Goal: Check status: Check status

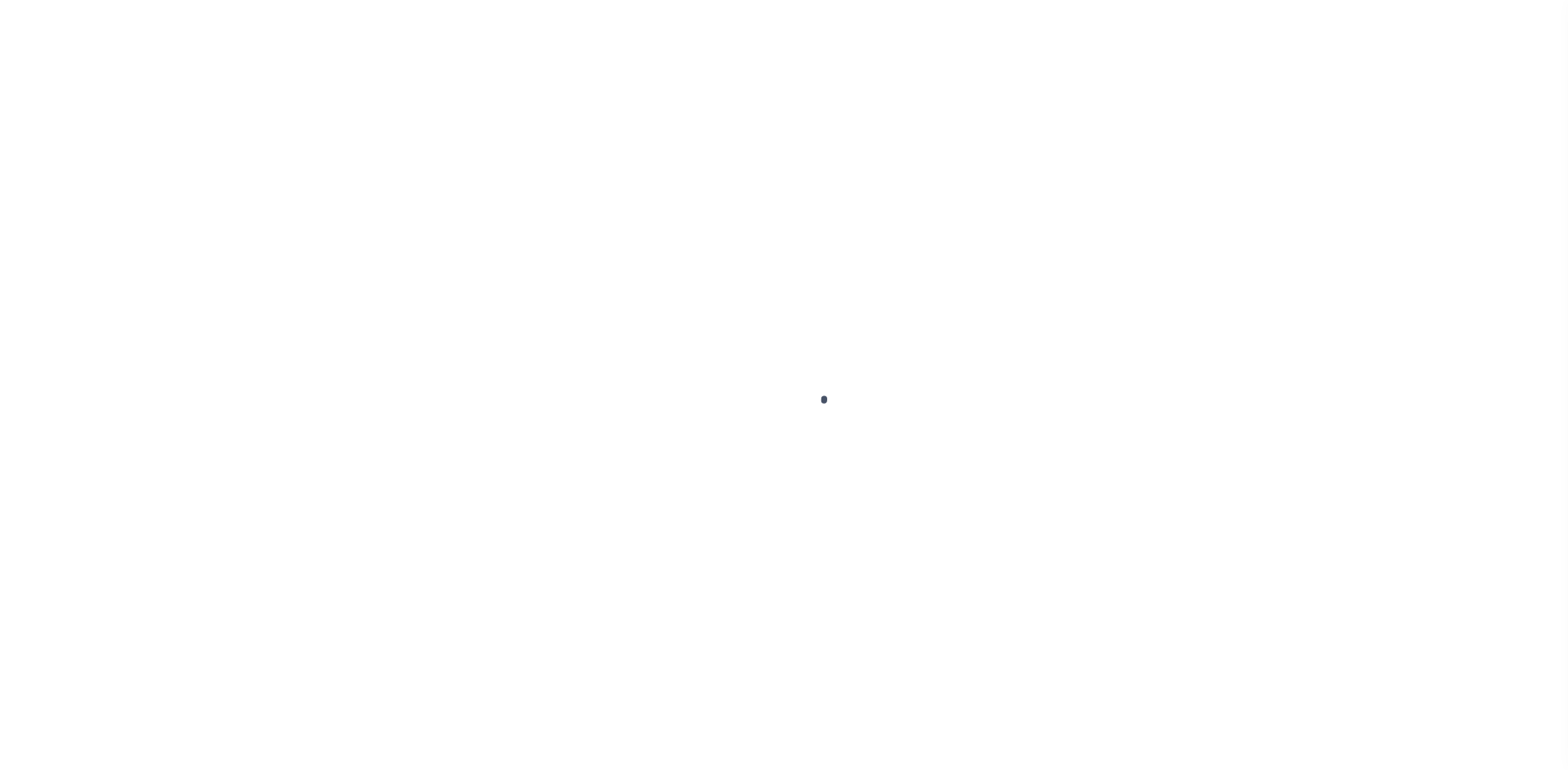
select select
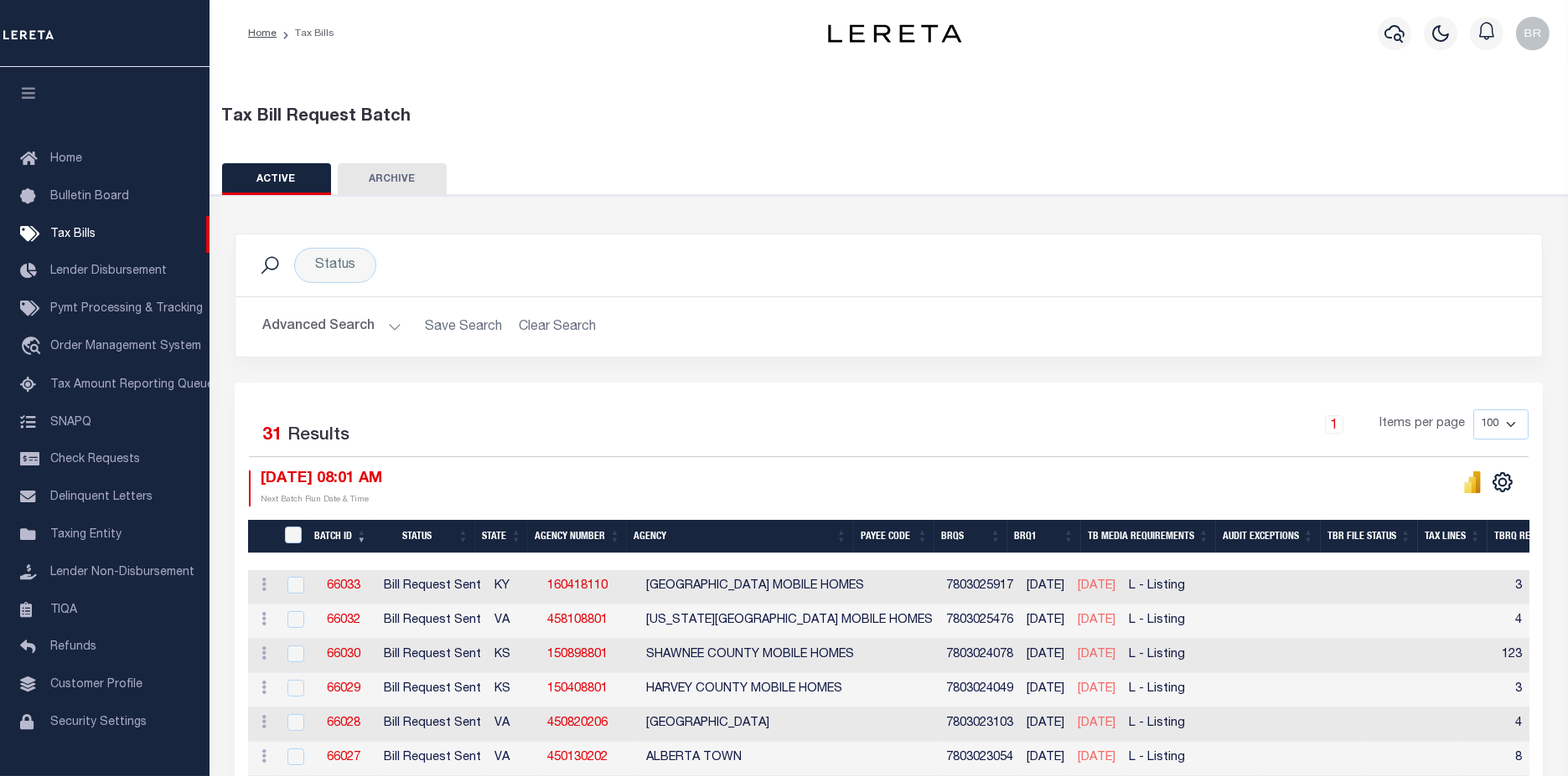
click at [315, 323] on button "Advanced Search" at bounding box center [332, 327] width 139 height 32
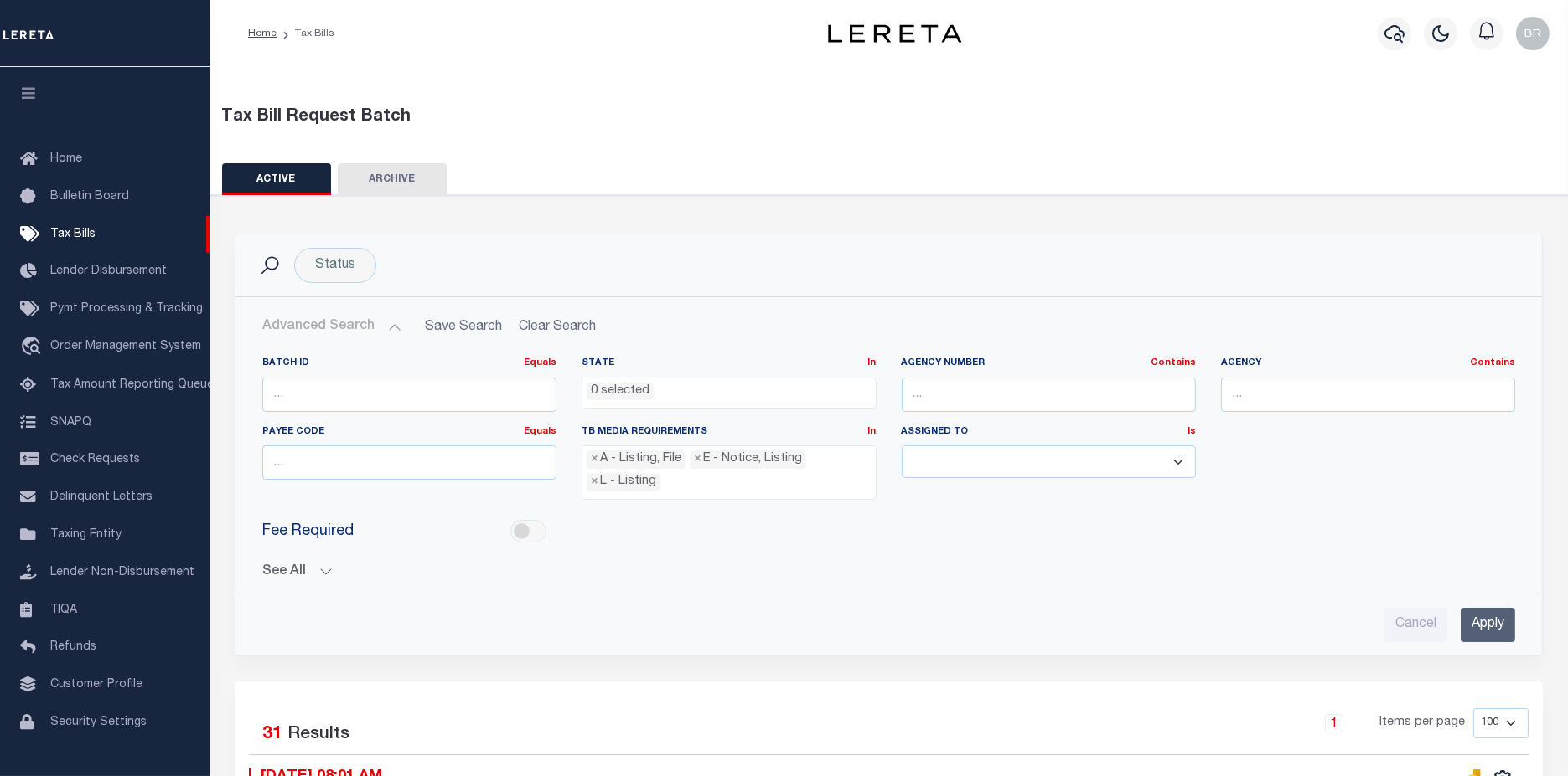
click at [274, 566] on button "See All" at bounding box center [888, 573] width 1253 height 16
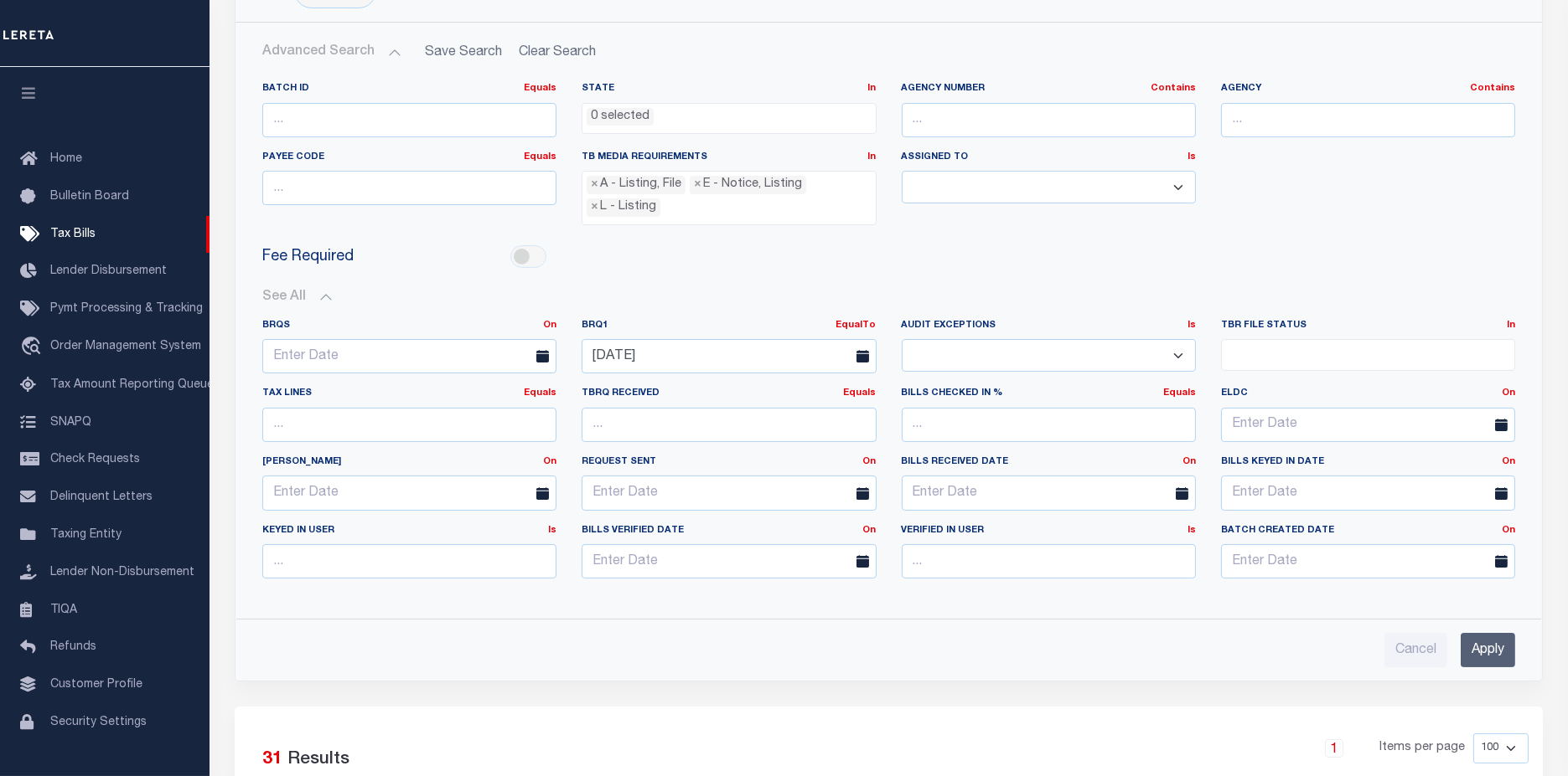
scroll to position [279, 0]
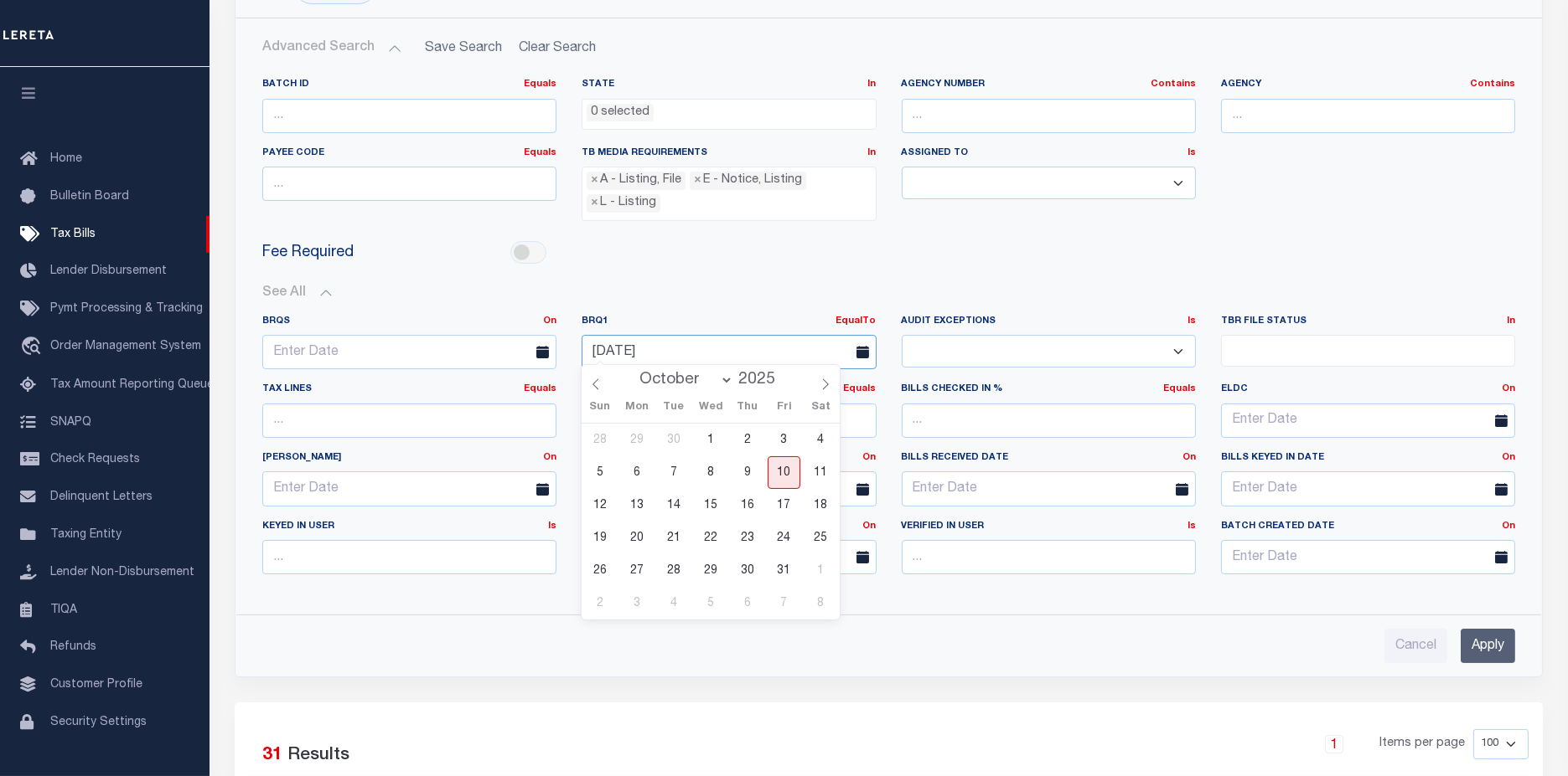
click at [713, 335] on input "[DATE]" at bounding box center [728, 352] width 294 height 34
click at [776, 471] on span "10" at bounding box center [784, 473] width 32 height 32
click at [1487, 644] on input "Apply" at bounding box center [1488, 646] width 55 height 34
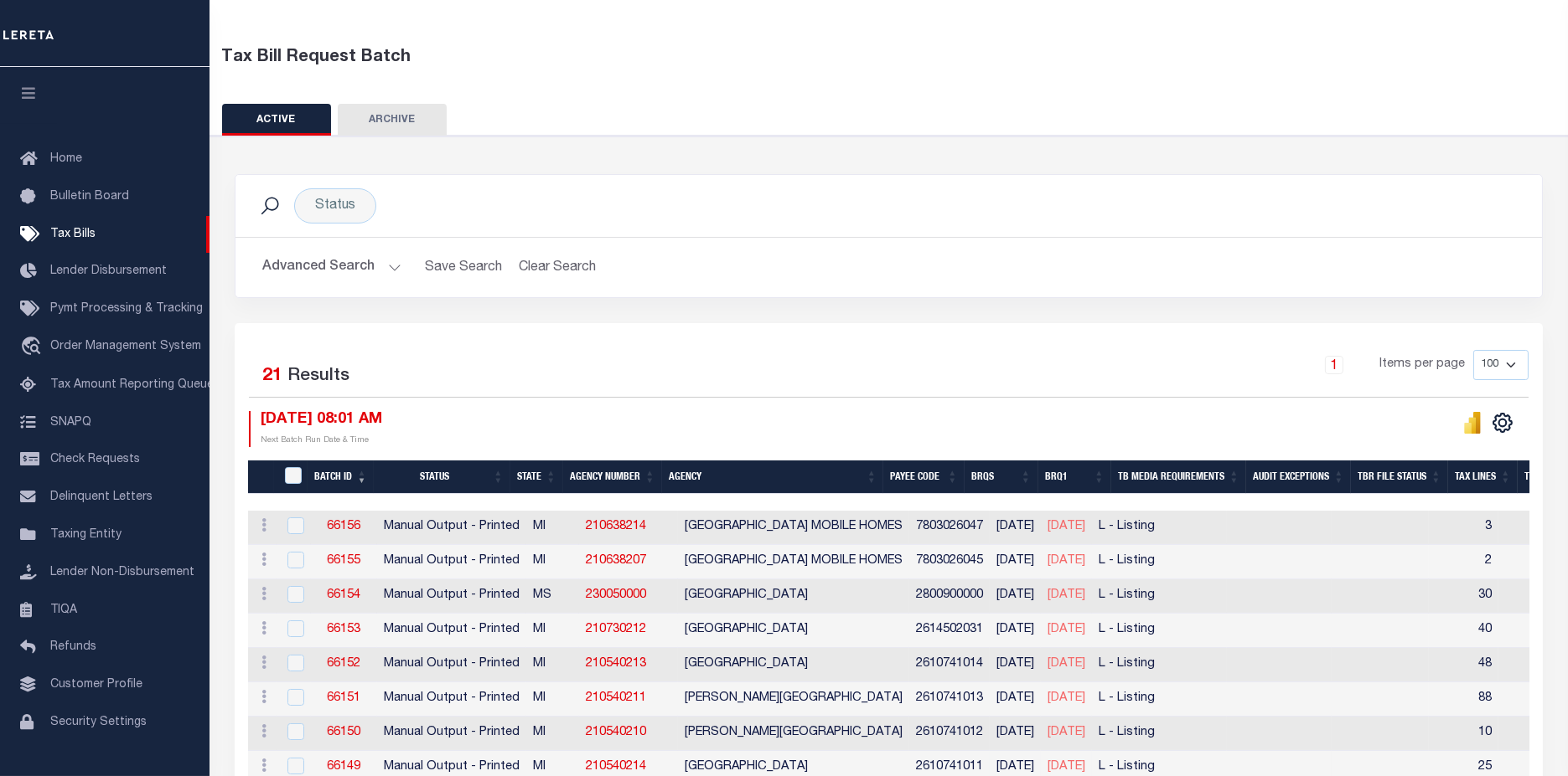
scroll to position [0, 0]
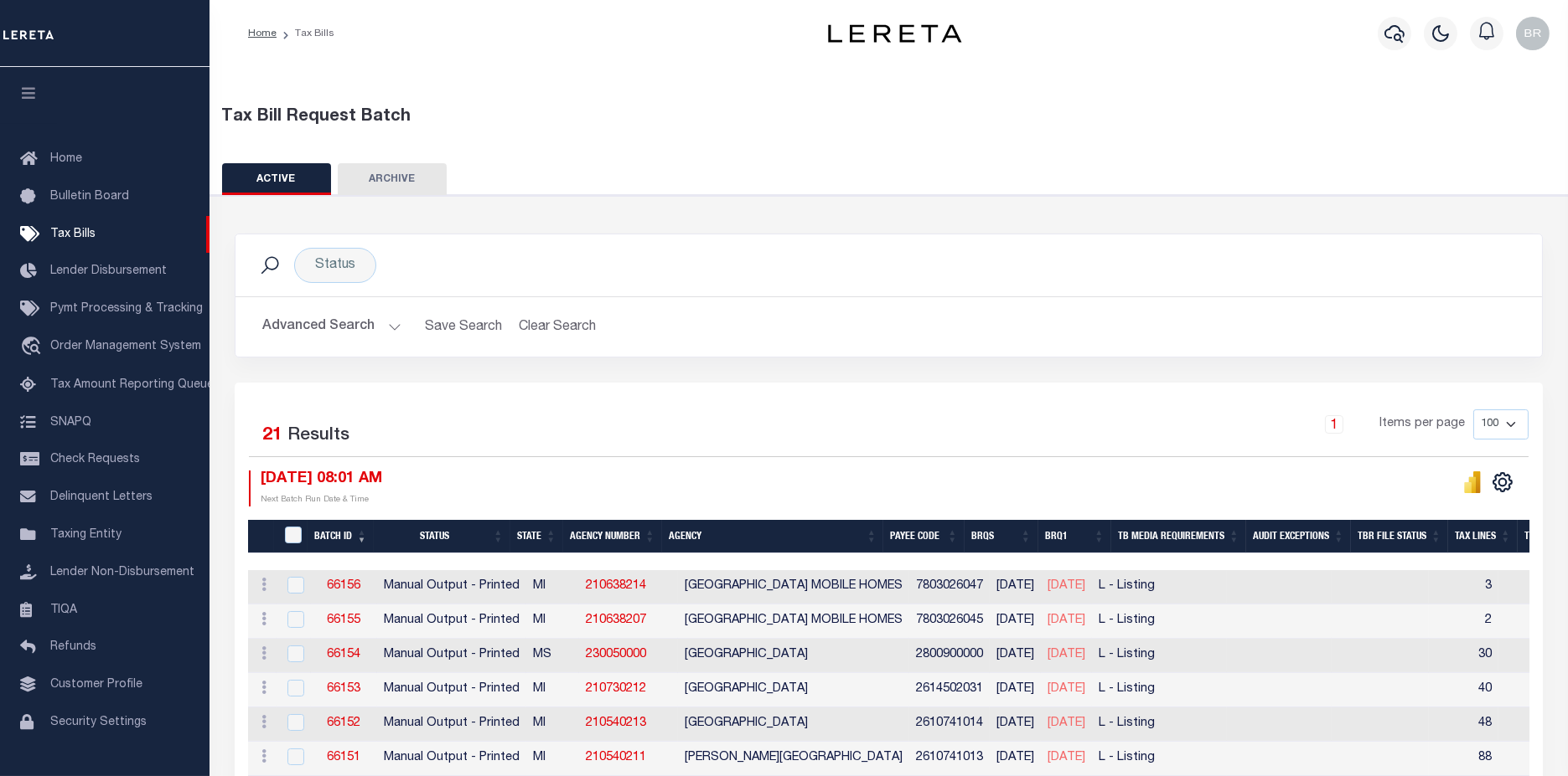
click at [314, 332] on button "Advanced Search" at bounding box center [332, 327] width 139 height 32
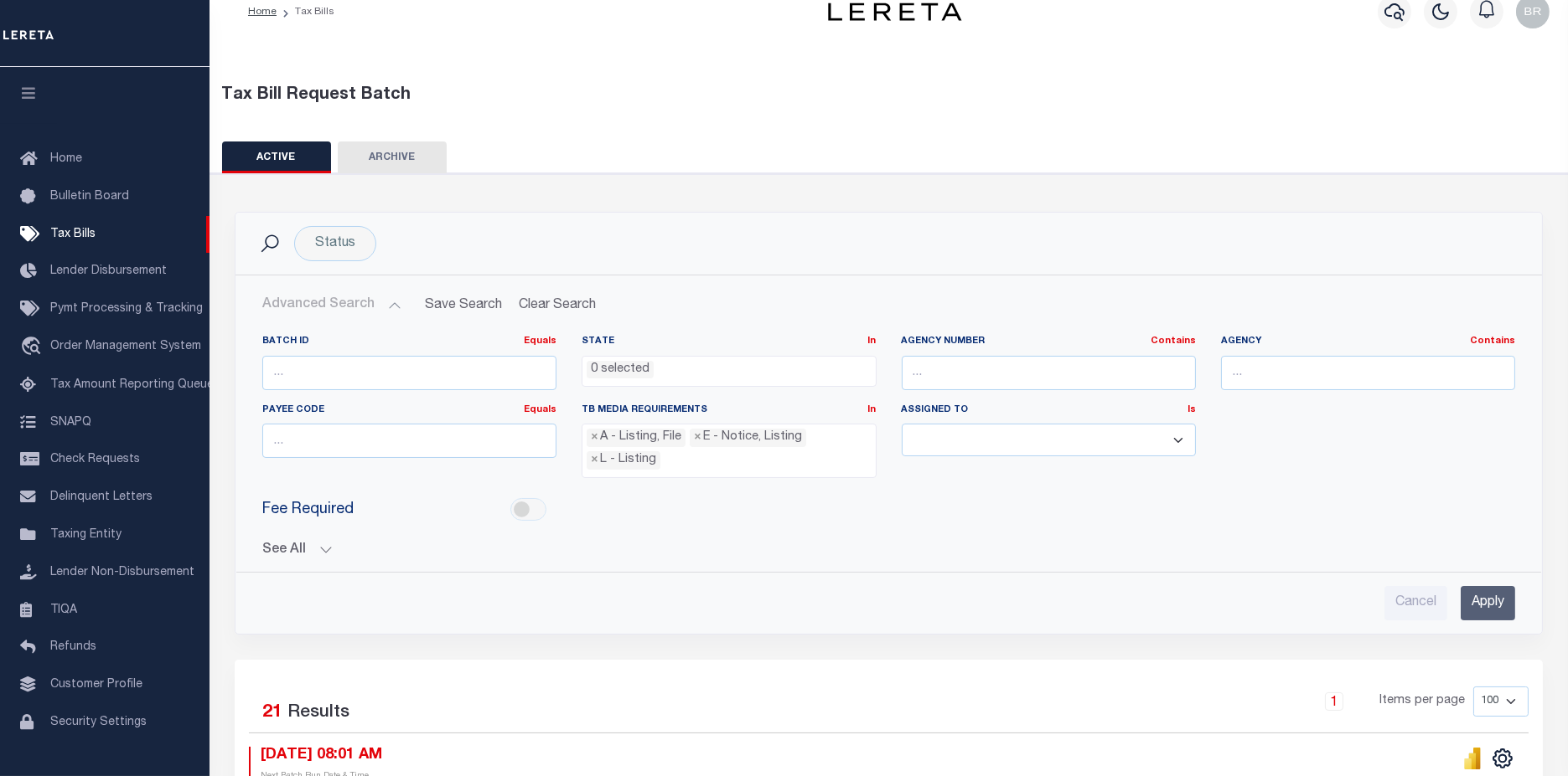
scroll to position [279, 0]
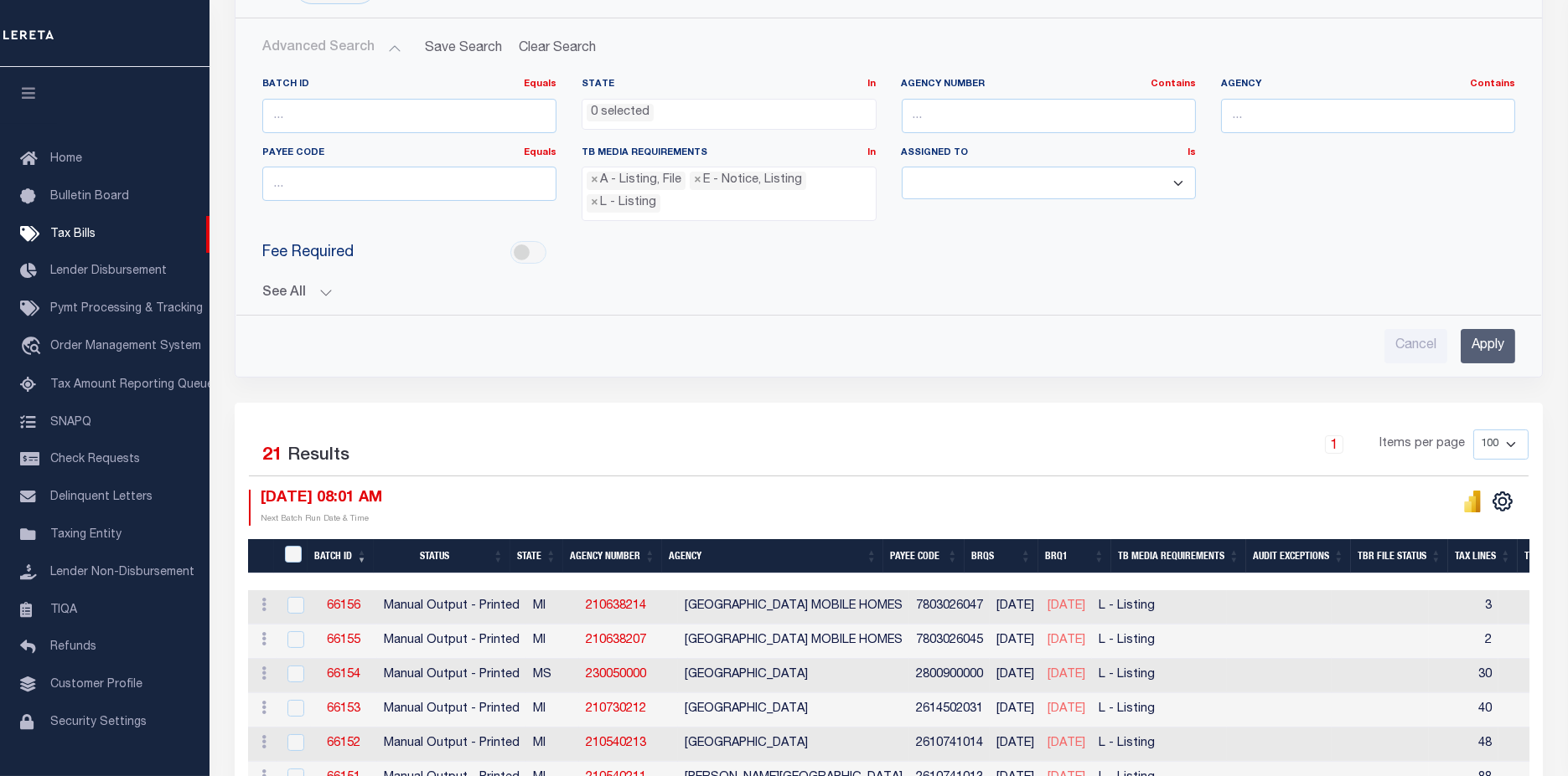
click at [281, 291] on button "See All" at bounding box center [888, 293] width 1253 height 16
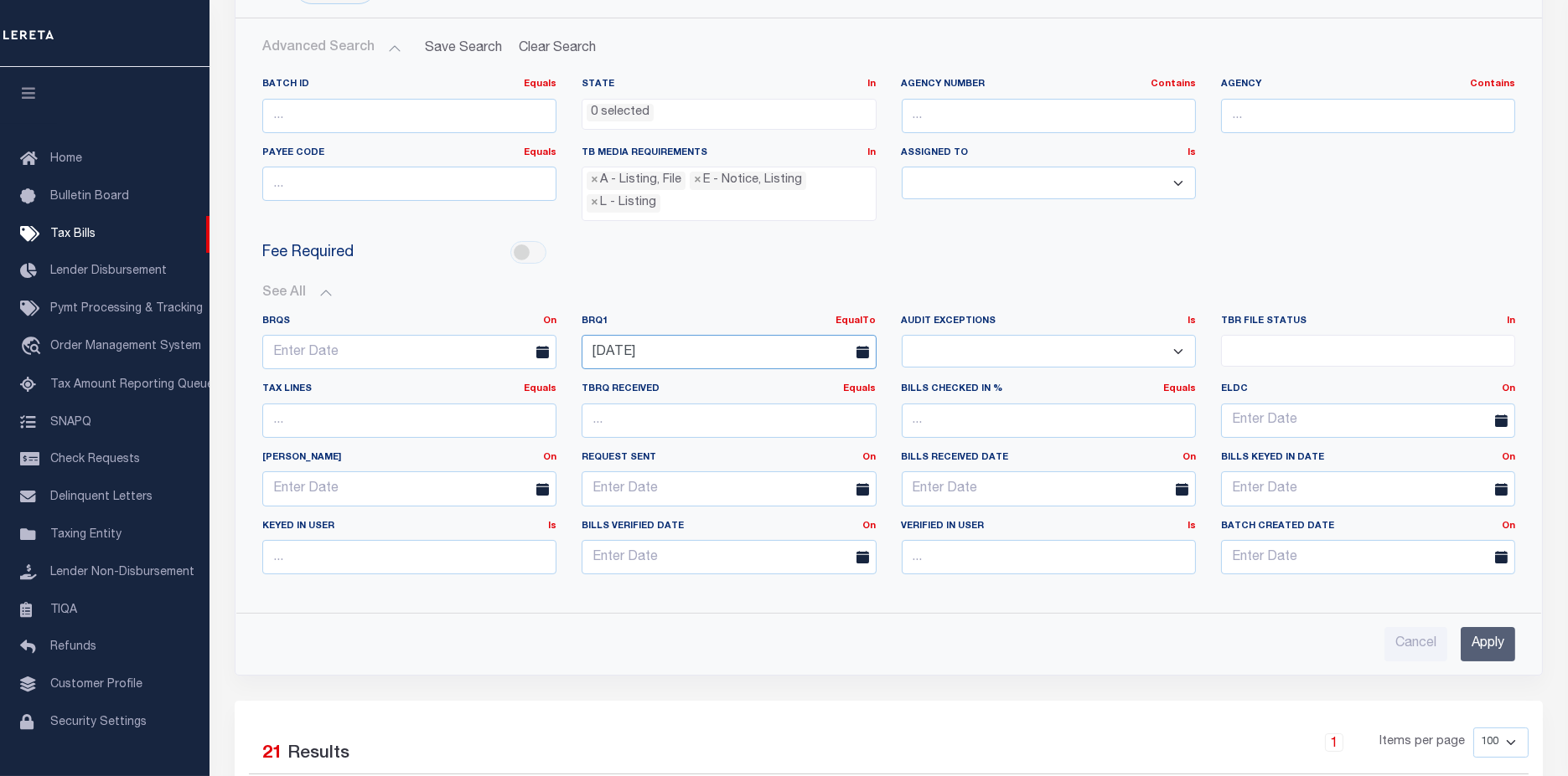
click at [673, 356] on input "[DATE]" at bounding box center [728, 352] width 294 height 34
click at [746, 480] on span "9" at bounding box center [747, 473] width 32 height 32
type input "[DATE]"
click at [1500, 649] on input "Apply" at bounding box center [1488, 646] width 55 height 34
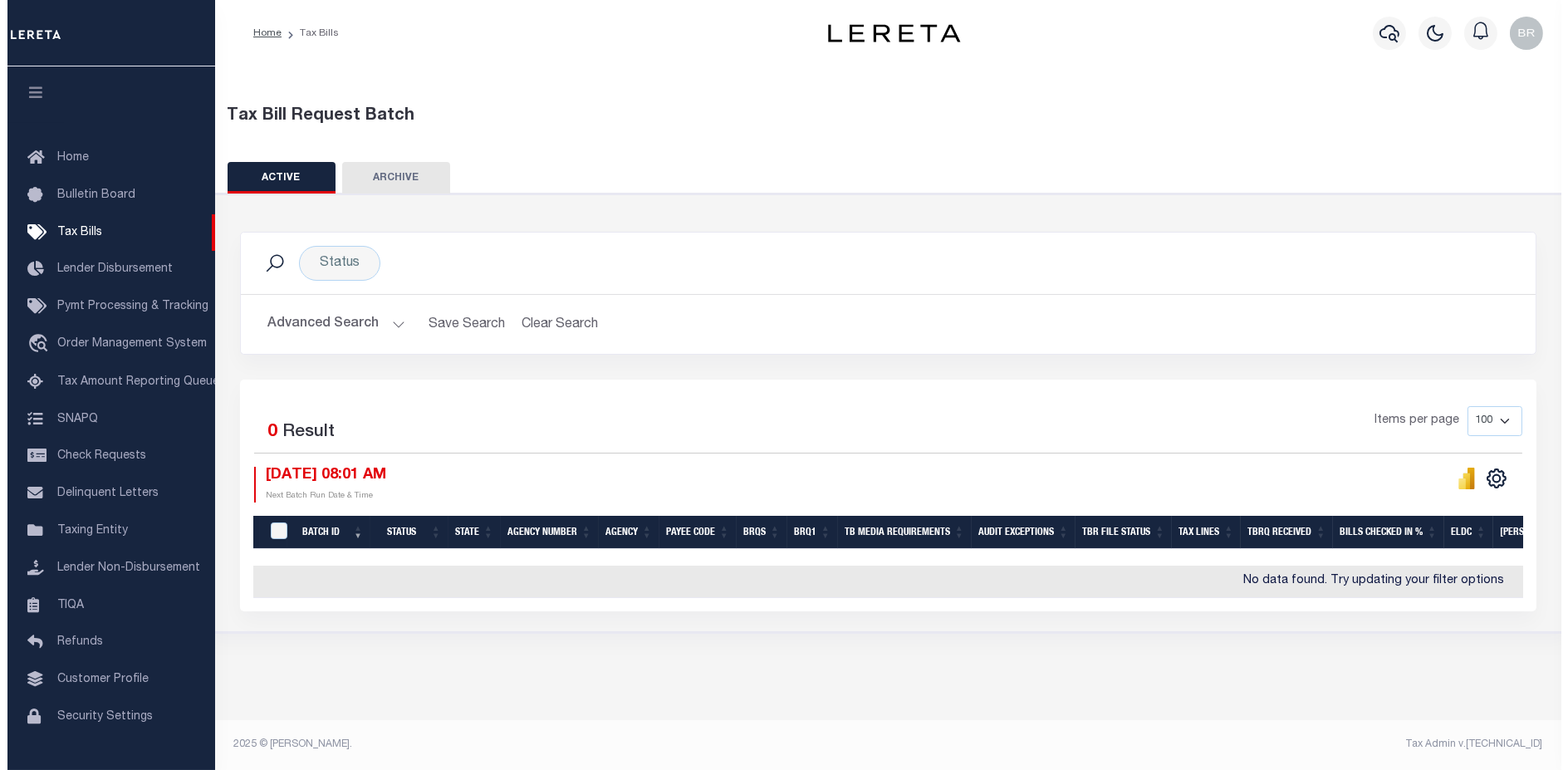
scroll to position [0, 0]
